Goal: Find specific page/section: Find specific page/section

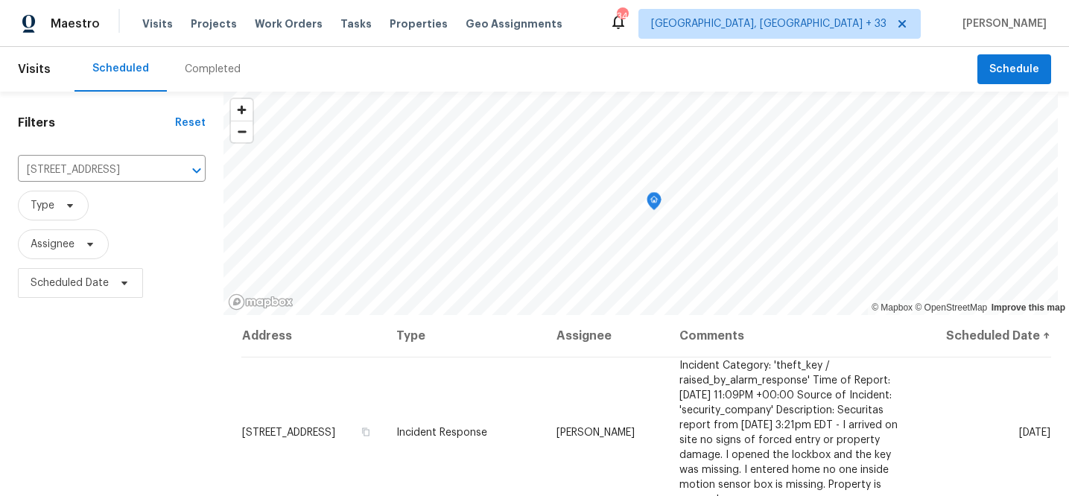
scroll to position [227, 0]
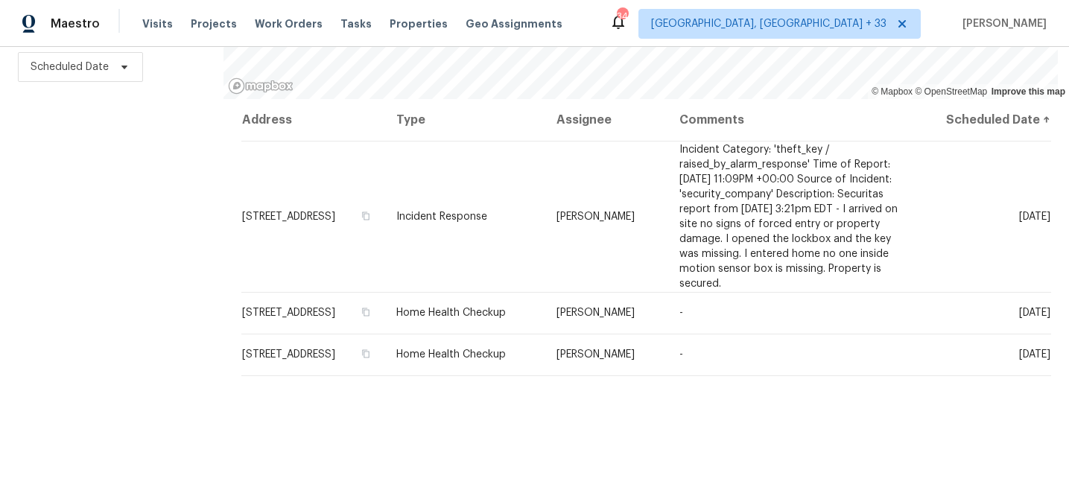
click at [46, 19] on div "Maestro" at bounding box center [50, 24] width 100 height 30
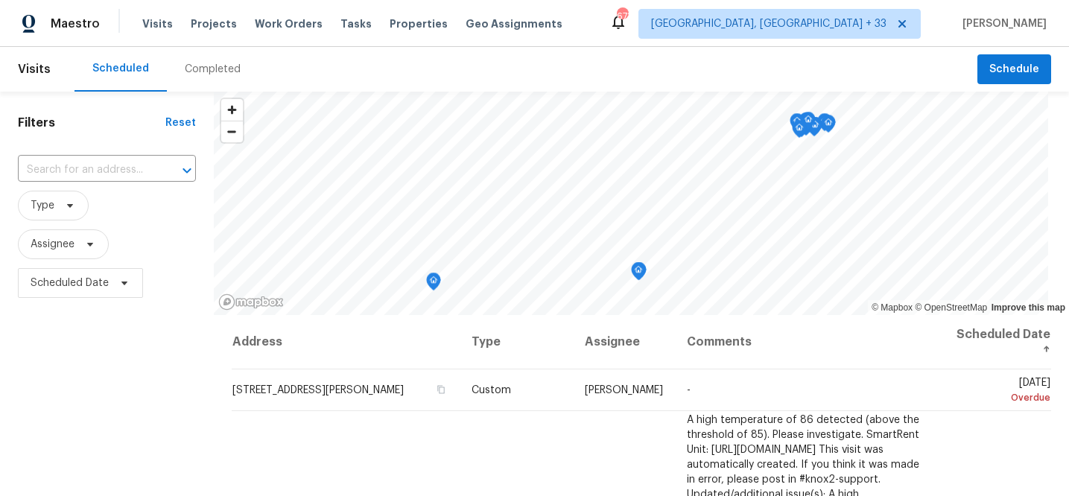
click at [209, 70] on div "Completed" at bounding box center [213, 69] width 56 height 15
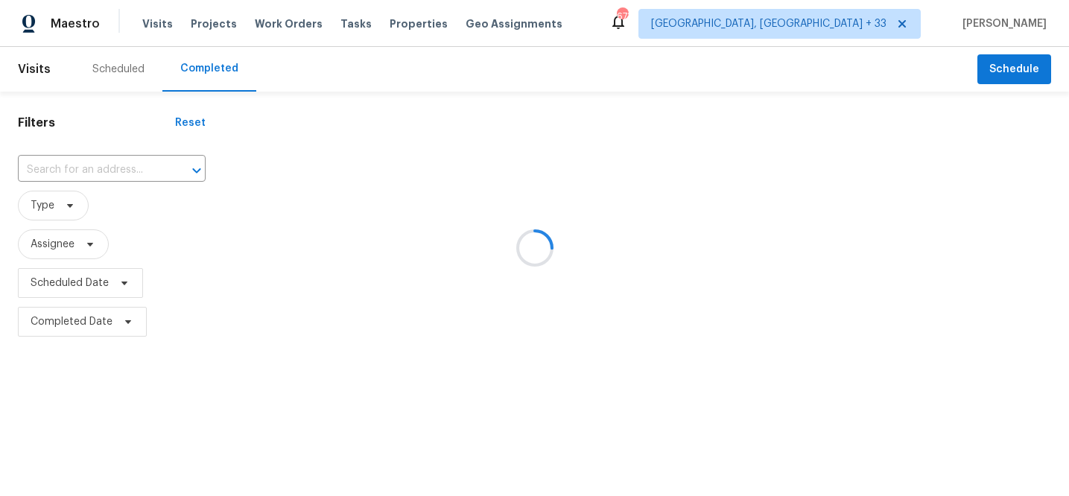
click at [117, 174] on div at bounding box center [534, 248] width 1069 height 496
click at [110, 173] on div at bounding box center [534, 248] width 1069 height 496
click at [112, 168] on div at bounding box center [534, 248] width 1069 height 496
click at [108, 168] on div at bounding box center [534, 248] width 1069 height 496
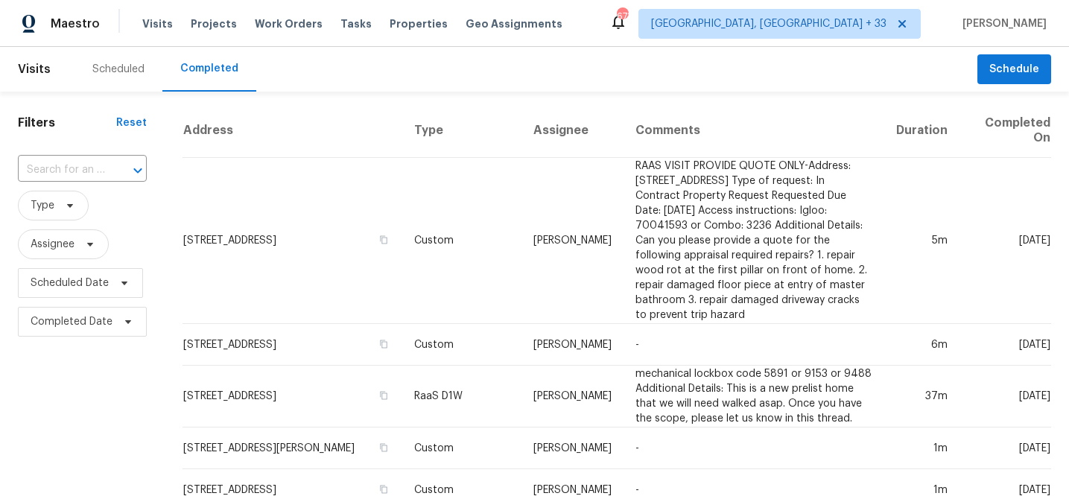
click at [104, 168] on div "​" at bounding box center [82, 170] width 129 height 23
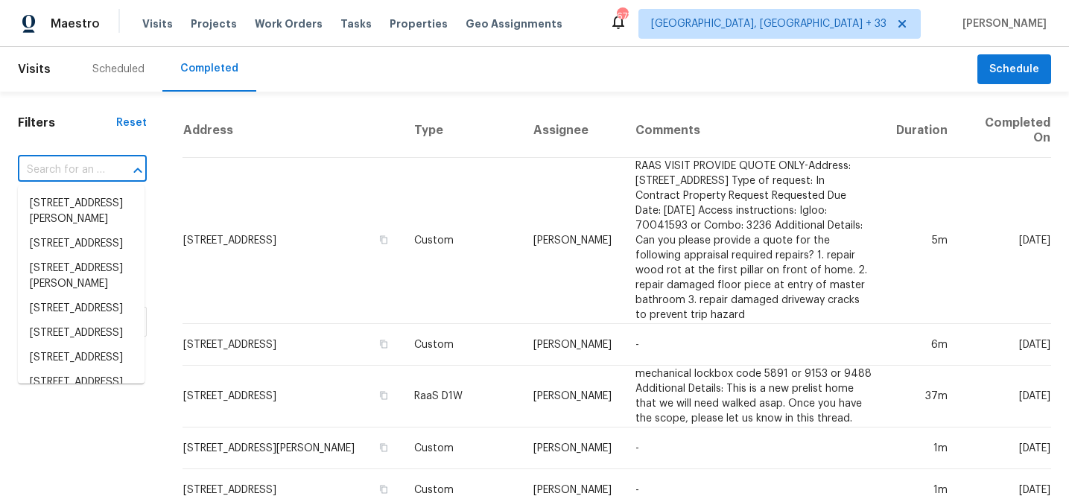
paste input "[STREET_ADDRESS][PERSON_NAME]"
type input "[STREET_ADDRESS][PERSON_NAME]"
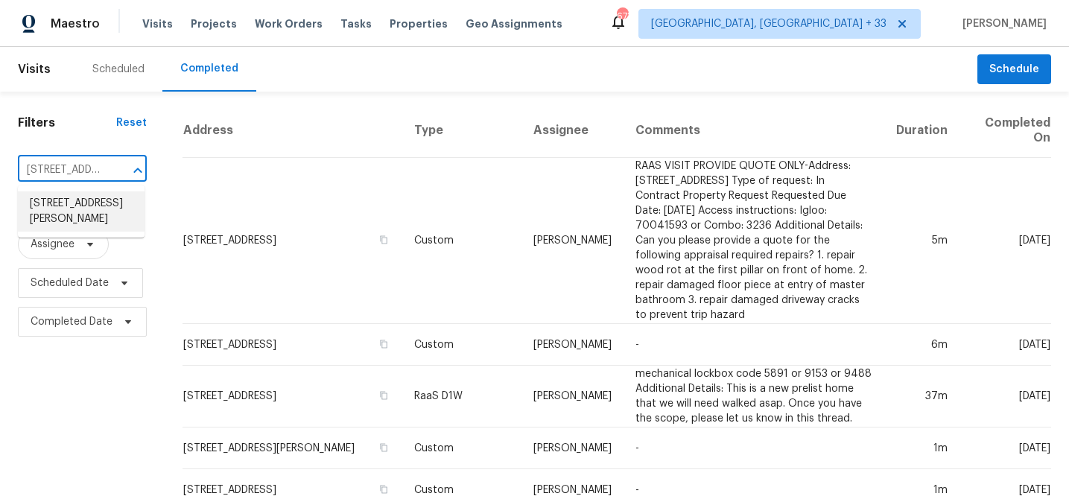
click at [90, 199] on li "[STREET_ADDRESS][PERSON_NAME]" at bounding box center [81, 211] width 127 height 40
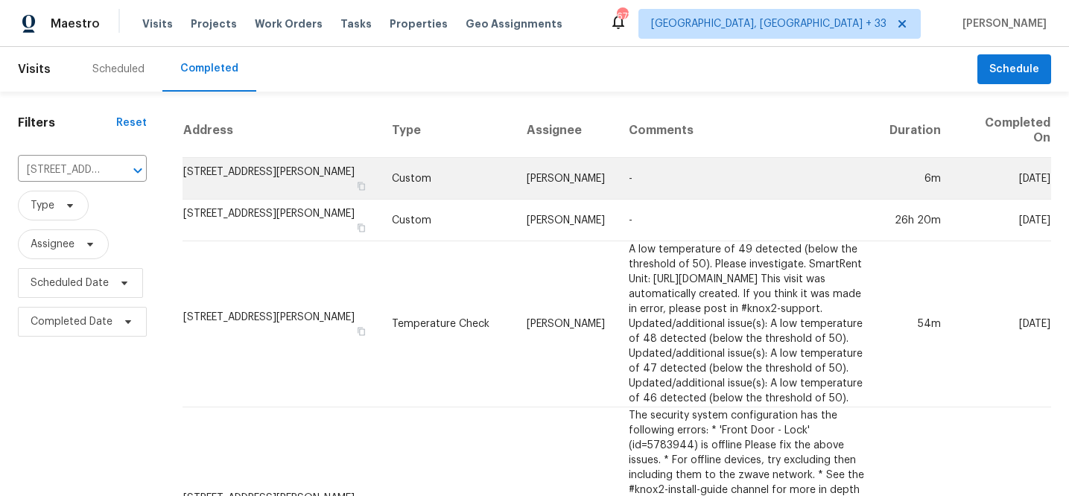
click at [422, 169] on td "Custom" at bounding box center [448, 179] width 136 height 42
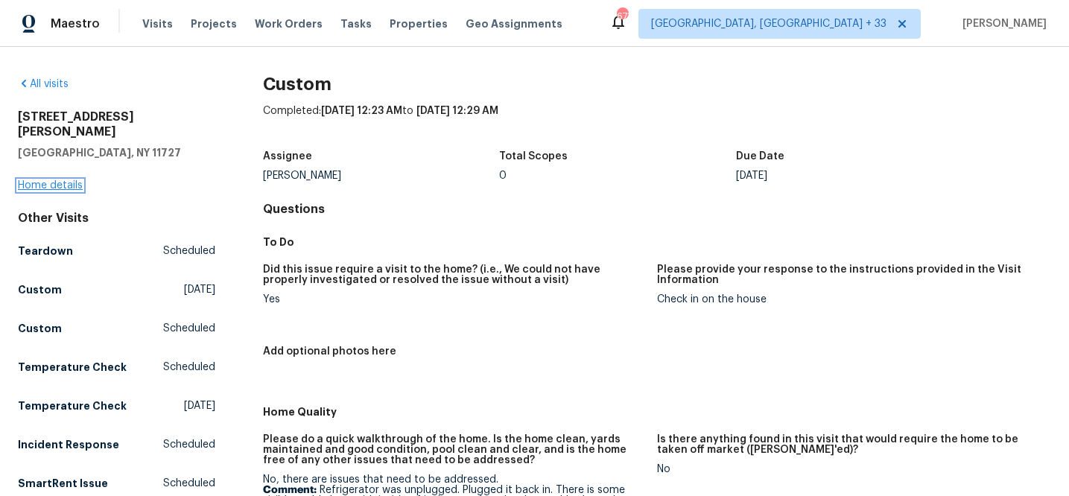
click at [48, 180] on link "Home details" at bounding box center [50, 185] width 65 height 10
